Goal: Check status: Check status

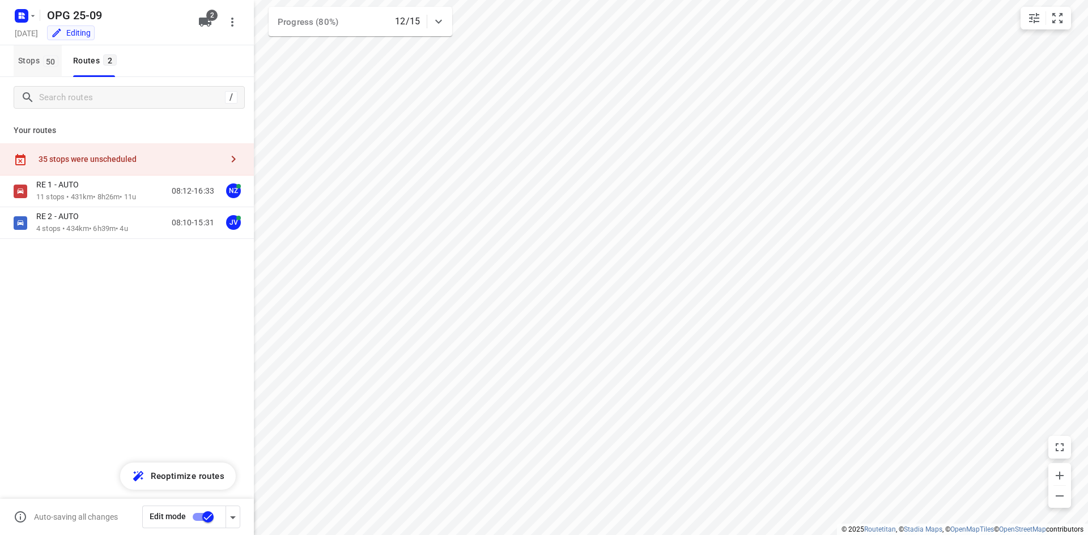
click at [39, 59] on span "Stops 50" at bounding box center [40, 61] width 44 height 14
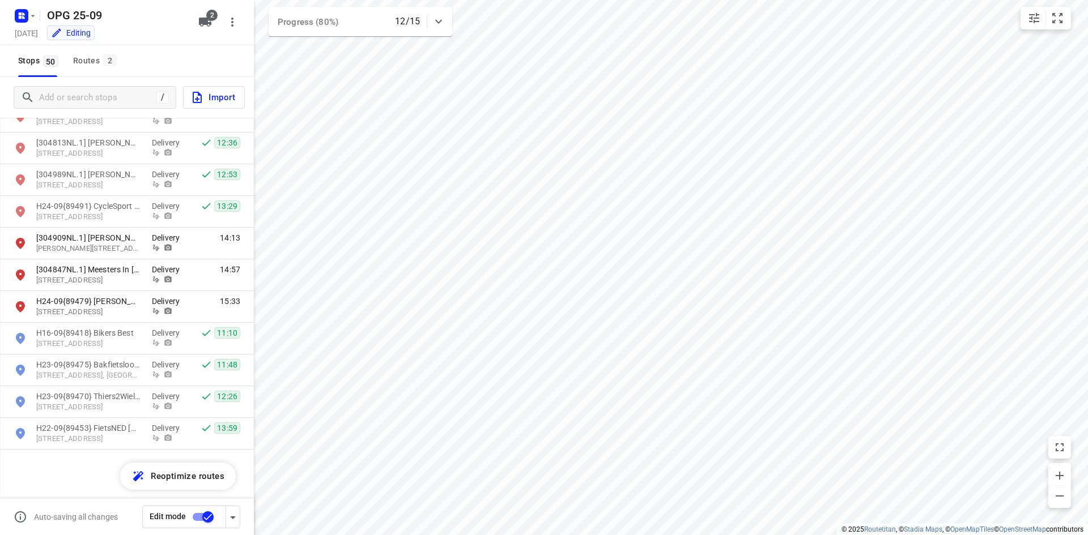
scroll to position [1314, 0]
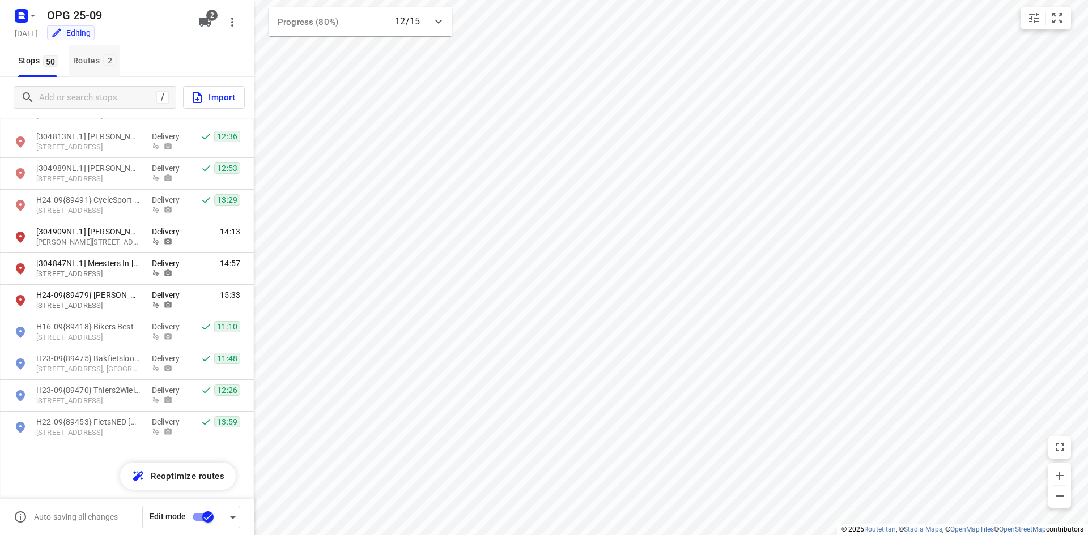
click at [109, 60] on span "2" at bounding box center [110, 59] width 14 height 11
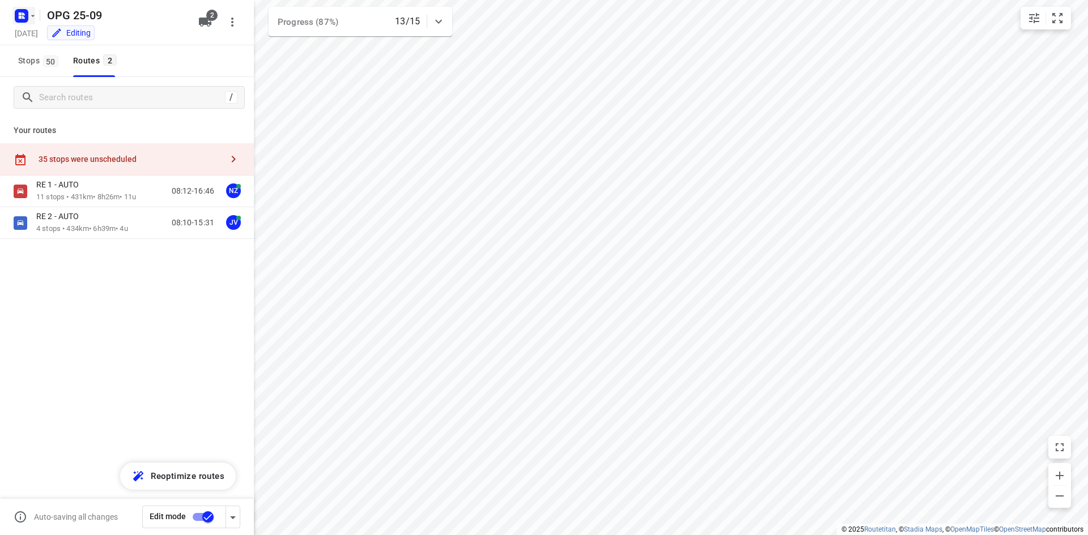
click at [17, 11] on rect "button" at bounding box center [22, 16] width 14 height 14
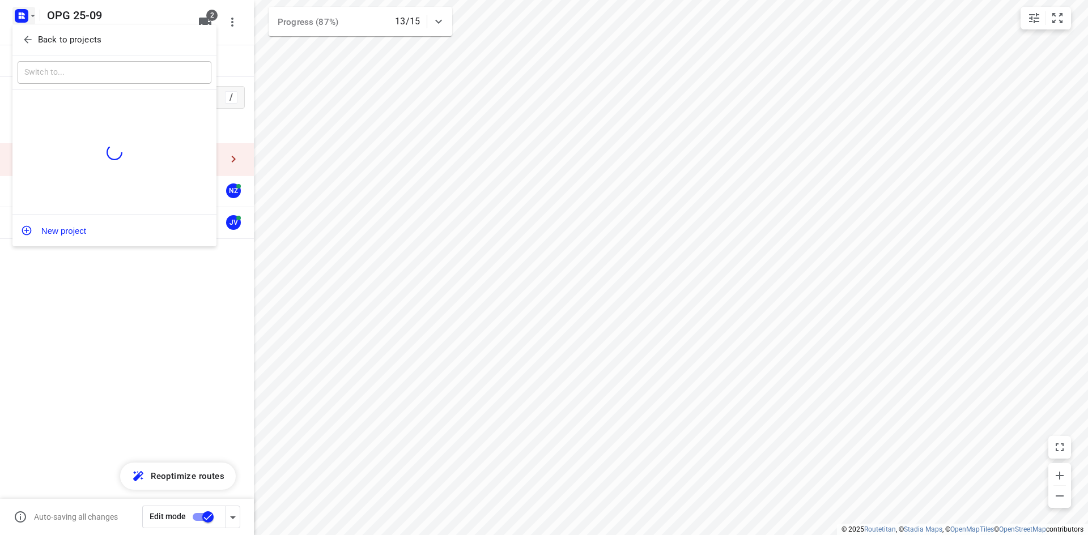
click at [39, 46] on p "Back to projects" at bounding box center [69, 39] width 63 height 13
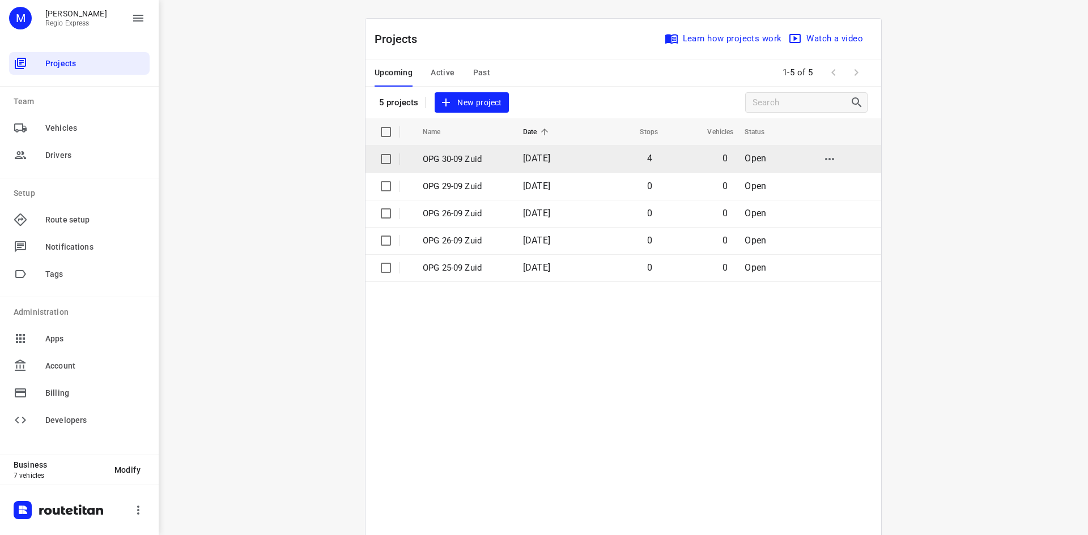
click at [572, 159] on td "[DATE]" at bounding box center [550, 159] width 73 height 27
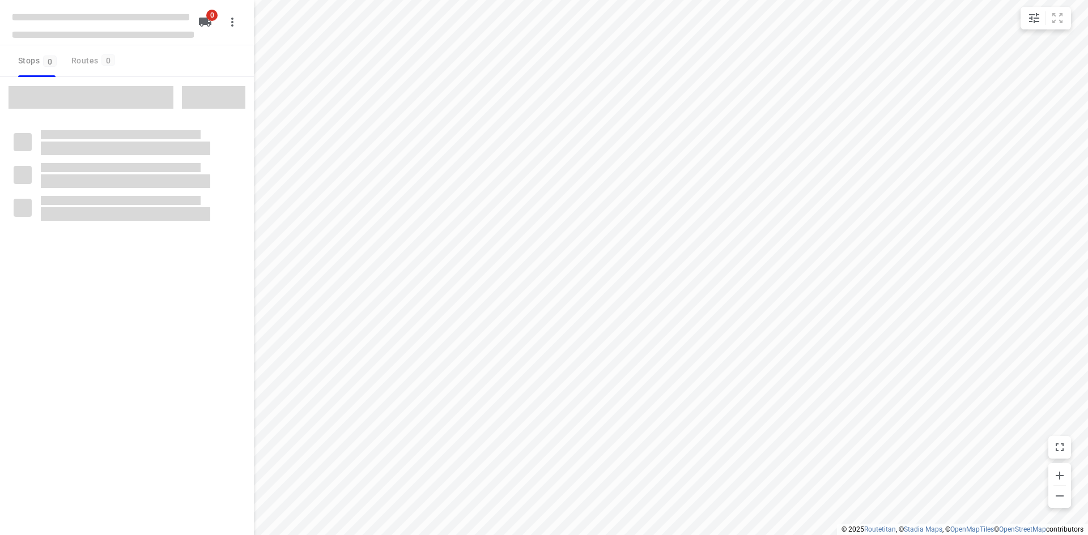
type input "distance"
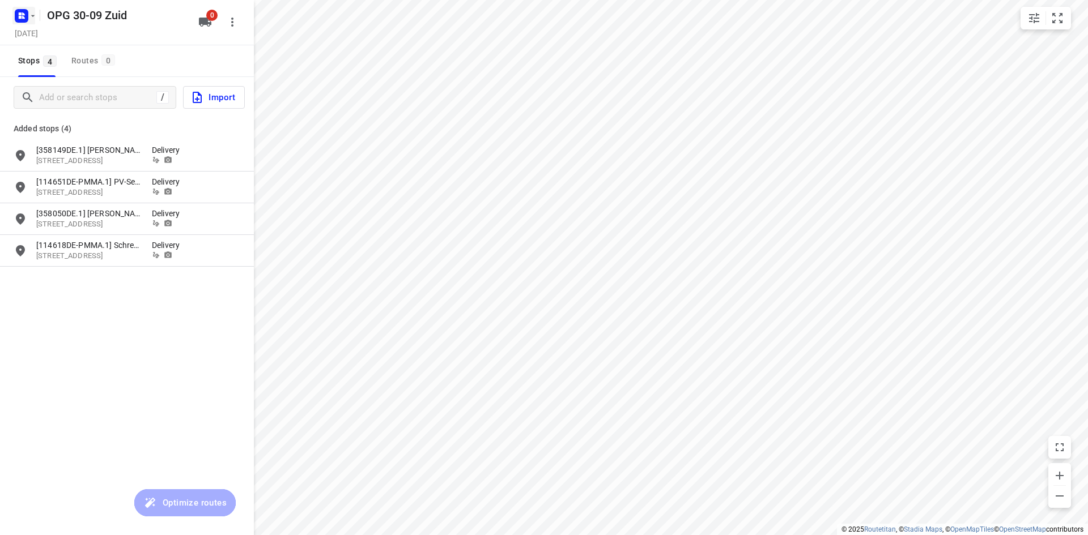
click at [17, 15] on rect "button" at bounding box center [22, 16] width 14 height 14
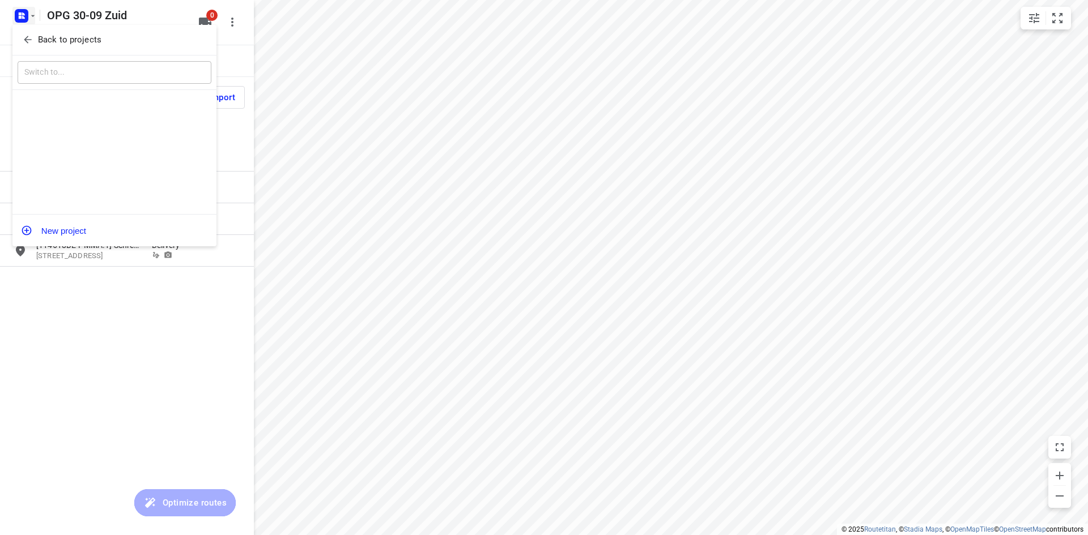
click at [26, 35] on icon "button" at bounding box center [27, 39] width 11 height 11
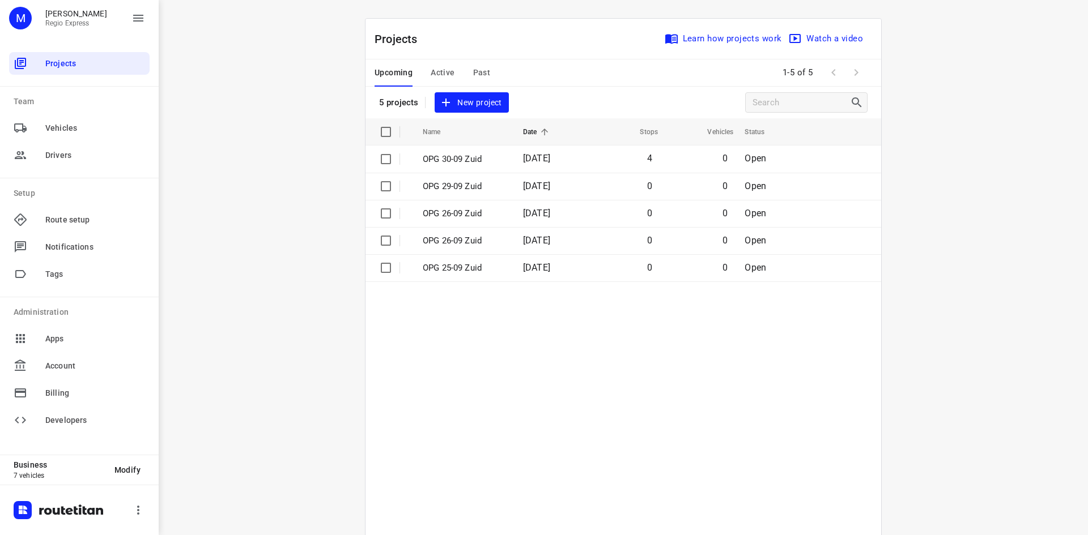
click at [432, 71] on span "Active" at bounding box center [443, 73] width 24 height 14
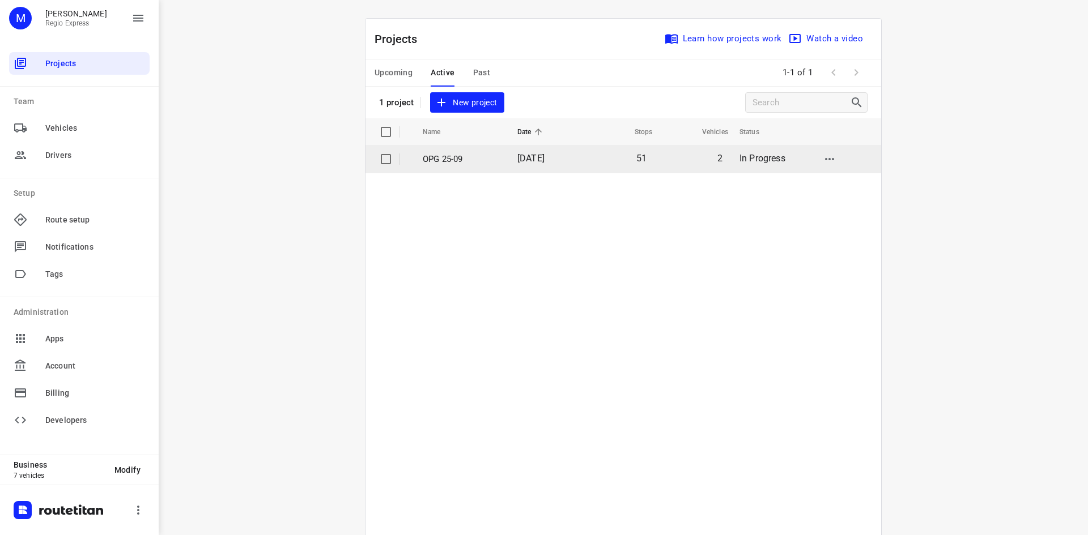
click at [482, 161] on p "OPG 25-09" at bounding box center [462, 159] width 78 height 13
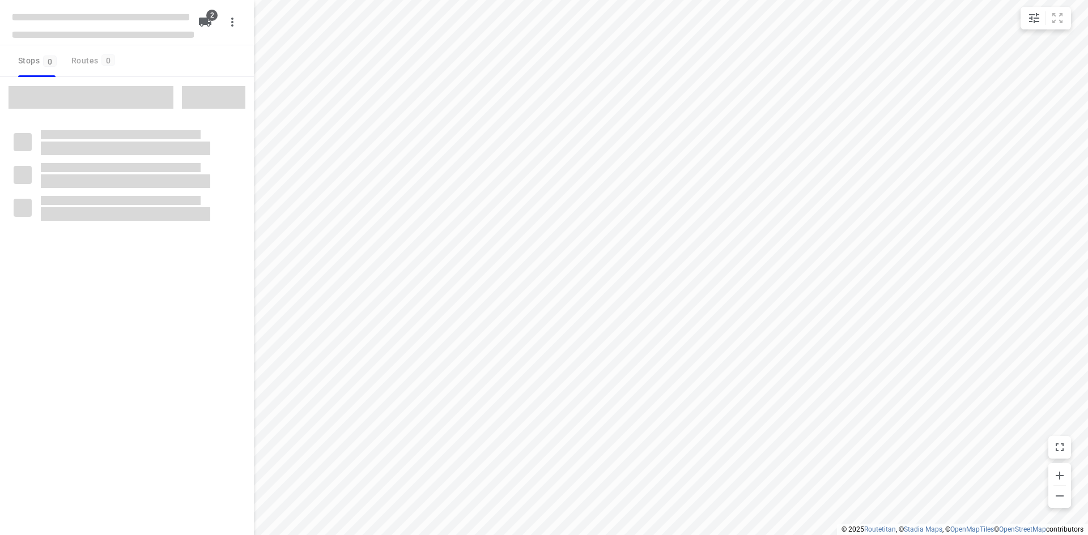
type input "distance"
